Goal: Check status: Check status

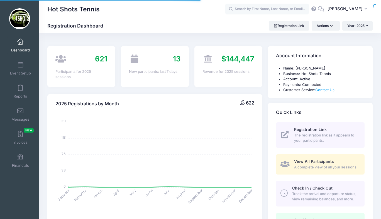
select select
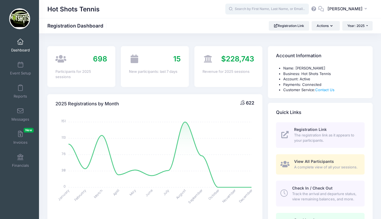
click at [260, 8] on input "text" at bounding box center [266, 9] width 83 height 11
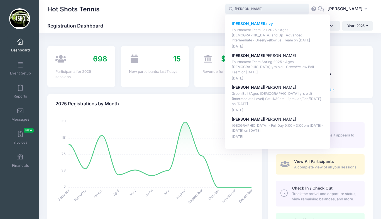
click at [256, 22] on strong "[PERSON_NAME]" at bounding box center [248, 23] width 32 height 5
type input "[PERSON_NAME] (Tournament Team Fall 2025 - Ages [DEMOGRAPHIC_DATA] and Up -Adva…"
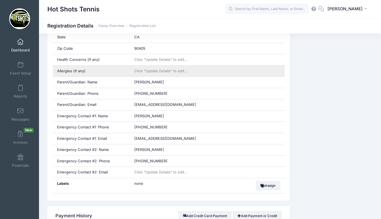
scroll to position [216, 0]
